Goal: Task Accomplishment & Management: Complete application form

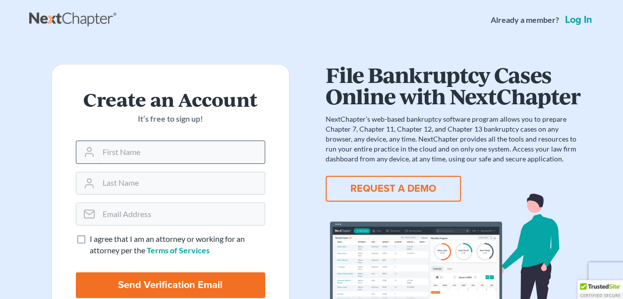
click at [229, 157] on input "text" at bounding box center [182, 152] width 166 height 22
type input "[DEMOGRAPHIC_DATA]"
type input "[PERSON_NAME]"
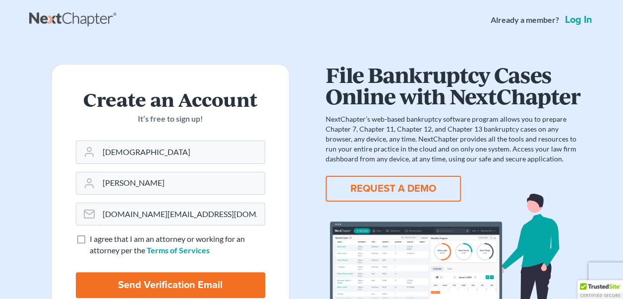
drag, startPoint x: 202, startPoint y: 214, endPoint x: 19, endPoint y: 217, distance: 183.0
click at [19, 217] on main "Create an Account It’s free to sign up! [PERSON_NAME] [DOMAIN_NAME][EMAIL_ADDRE…" at bounding box center [311, 189] width 623 height 298
type input "[PERSON_NAME][EMAIL_ADDRESS][DOMAIN_NAME]"
click at [90, 240] on label "I agree that I am an attorney or working for an attorney per the Terms of Servi…" at bounding box center [178, 244] width 176 height 23
click at [94, 240] on input "I agree that I am an attorney or working for an attorney per the Terms of Servi…" at bounding box center [97, 236] width 6 height 6
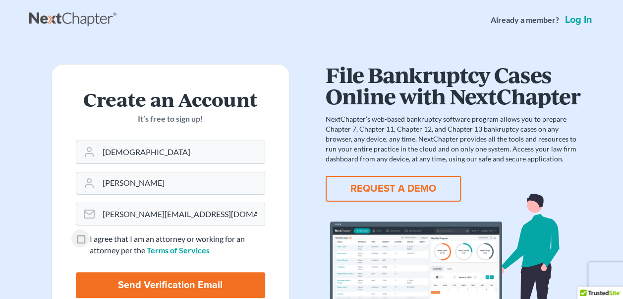
checkbox input "true"
click at [181, 285] on input "Send Verification Email" at bounding box center [170, 285] width 189 height 26
type input "Thinking..."
